Goal: Task Accomplishment & Management: Complete application form

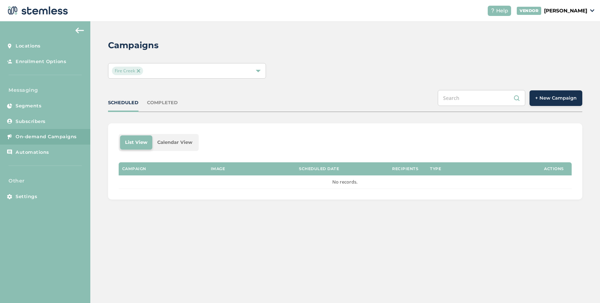
click at [558, 99] on span "+ New Campaign" at bounding box center [555, 98] width 41 height 7
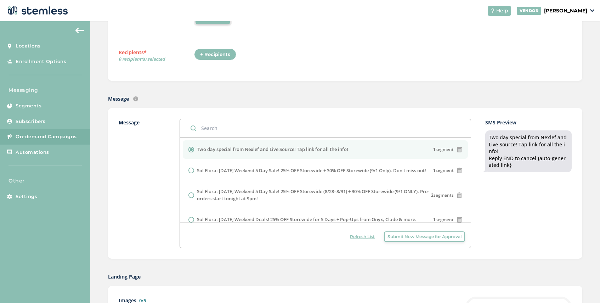
scroll to position [183, 0]
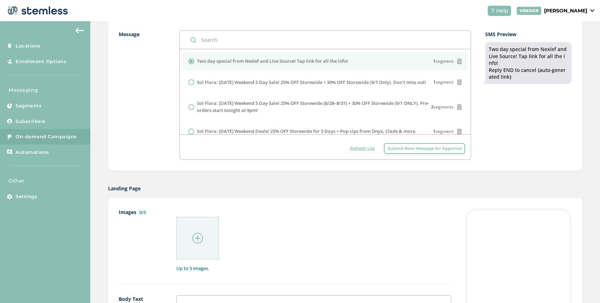
click at [409, 147] on span "Submit New Message for Approval" at bounding box center [424, 148] width 74 height 6
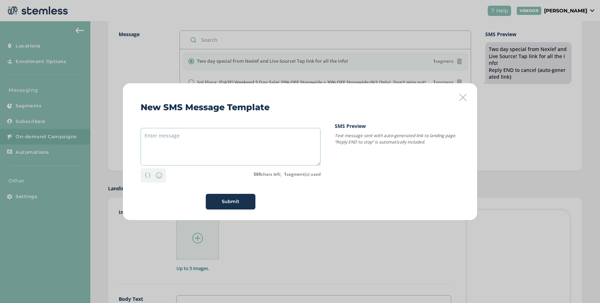
click at [213, 131] on textarea at bounding box center [231, 147] width 180 height 38
paste textarea "MF's Canna-Labor-BOGO is live! B1G1 FREE on select products thru 9/2. Shop now"
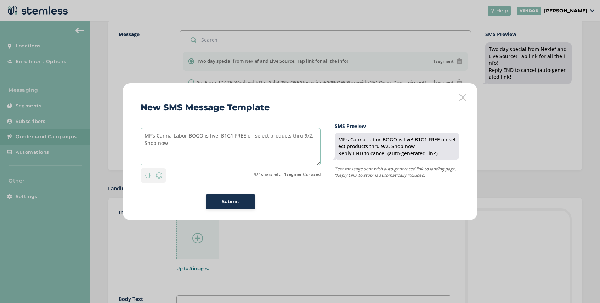
drag, startPoint x: 173, startPoint y: 136, endPoint x: 157, endPoint y: 136, distance: 15.6
click at [157, 136] on textarea "MF's Canna-Labor-BOGO is live! B1G1 FREE on select products thru 9/2. Shop now" at bounding box center [231, 147] width 180 height 38
click at [170, 137] on textarea "MF's Labor-BOGO is live! B1G1 FREE on select products thru 9/2. Shop now" at bounding box center [231, 147] width 180 height 38
click at [173, 142] on textarea "MF's [DATE] BOGO is live! B1G1 FREE on select products thru 9/2. Shop now" at bounding box center [231, 147] width 180 height 38
type textarea "MF's [DATE] BOGO is live! B1G1 FREE on select products thru 9/2. Shop now below!"
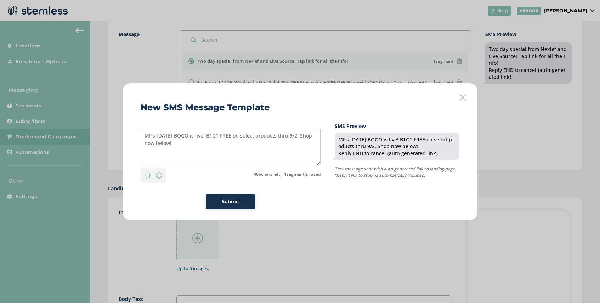
click at [232, 203] on span "Submit" at bounding box center [231, 201] width 18 height 7
